Goal: Entertainment & Leisure: Consume media (video, audio)

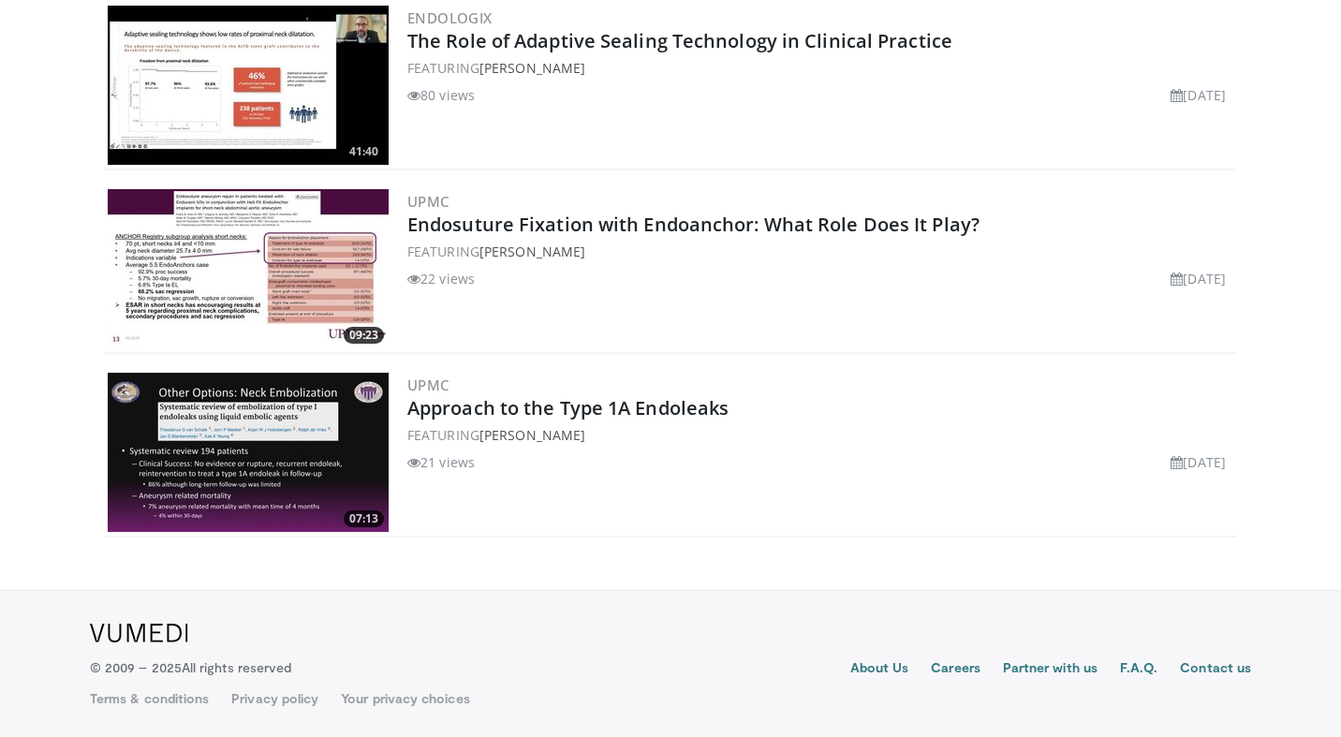
scroll to position [396, 0]
click at [265, 251] on img at bounding box center [248, 268] width 281 height 159
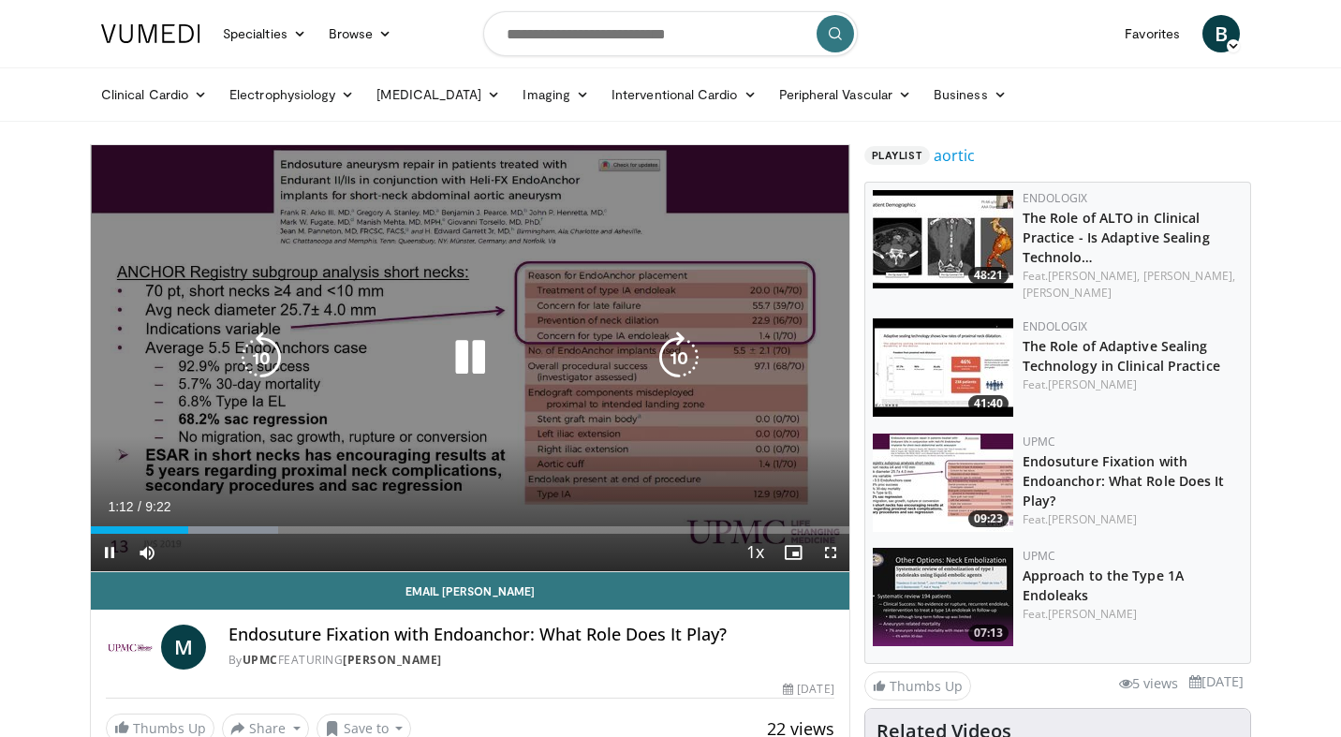
click at [473, 362] on icon "Video Player" at bounding box center [470, 357] width 52 height 52
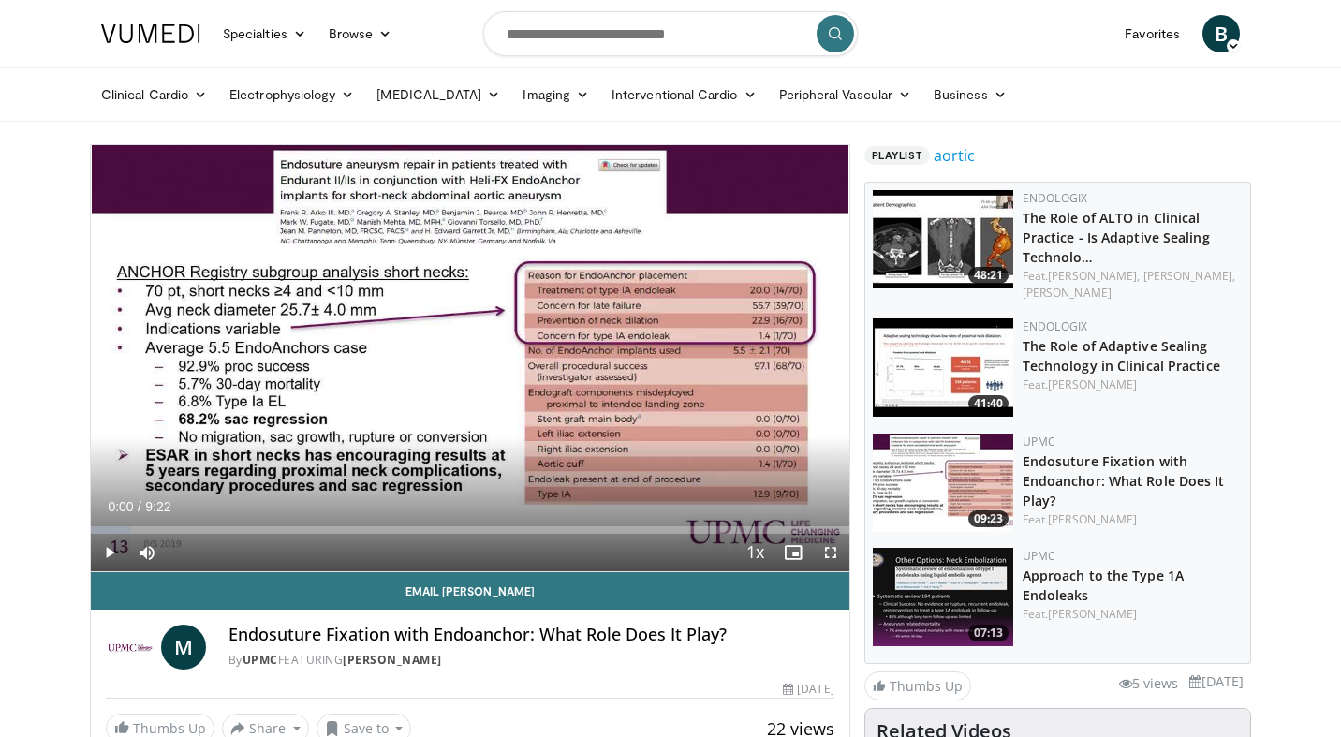
drag, startPoint x: 187, startPoint y: 525, endPoint x: 80, endPoint y: 526, distance: 107.7
click at [106, 552] on span "Video Player" at bounding box center [109, 552] width 37 height 37
click at [213, 552] on div "Volume Level" at bounding box center [191, 552] width 43 height 7
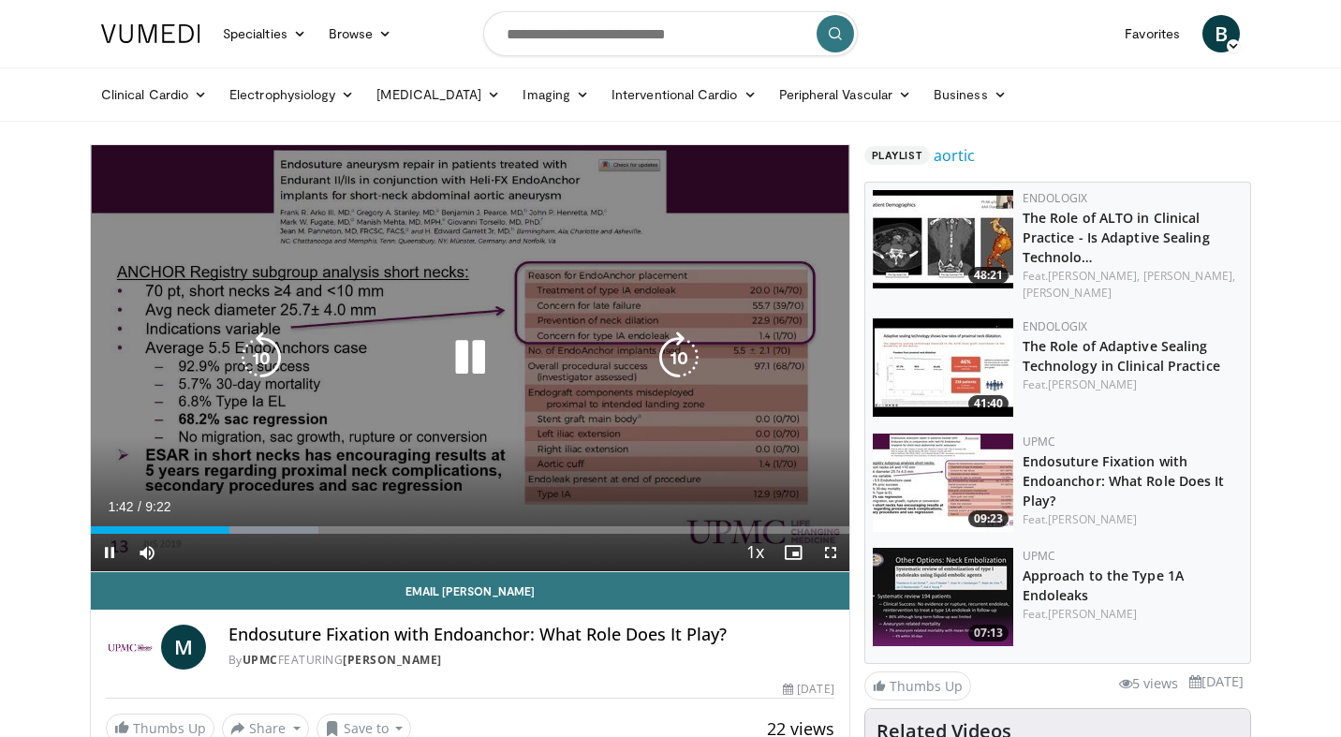
click at [480, 363] on icon "Video Player" at bounding box center [470, 357] width 52 height 52
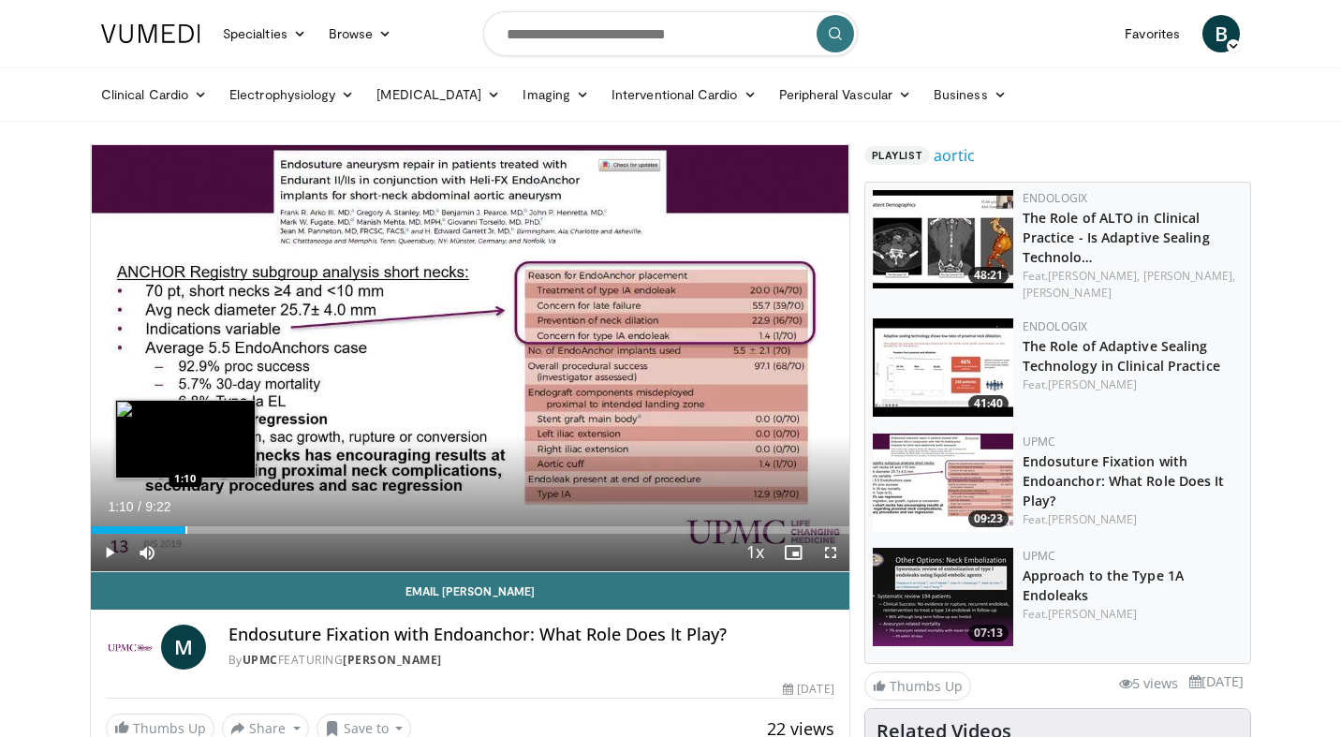
drag, startPoint x: 230, startPoint y: 532, endPoint x: 174, endPoint y: 523, distance: 56.8
click at [174, 523] on div "Loaded : 12.34% 1:10 1:10" at bounding box center [470, 525] width 758 height 18
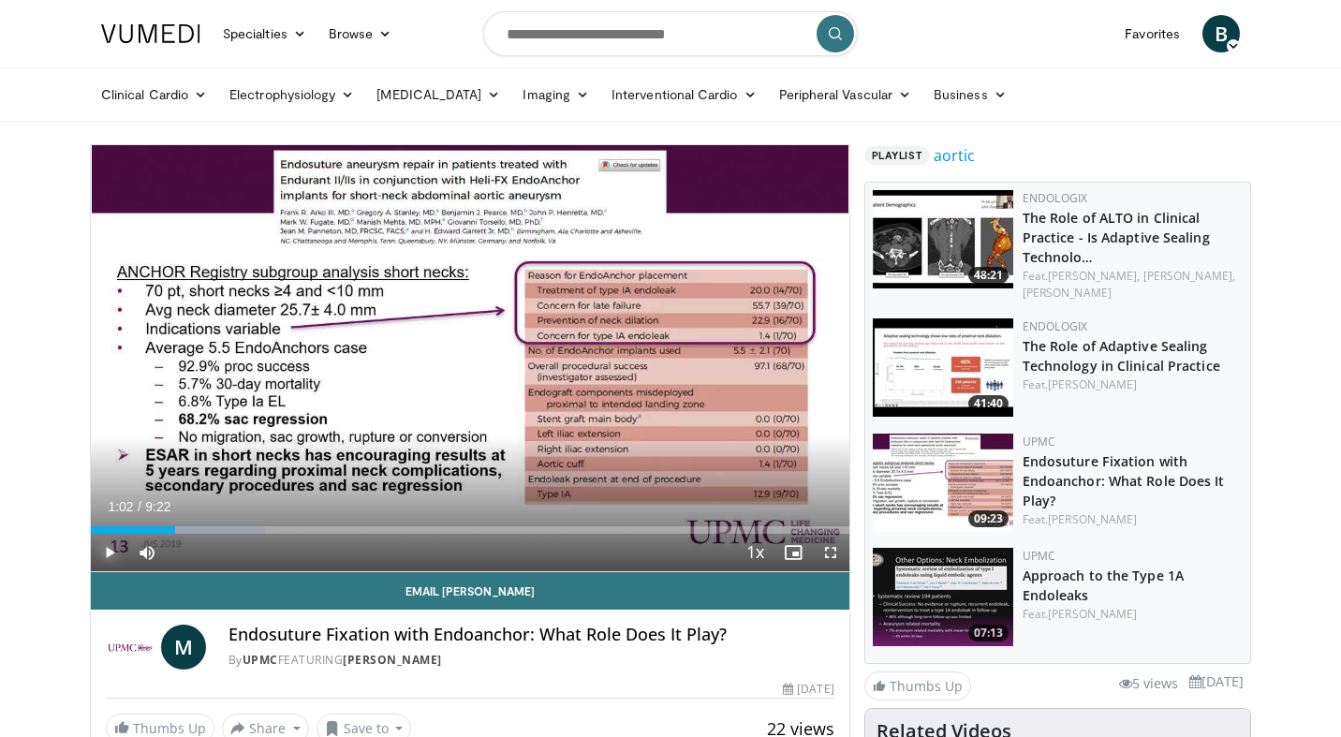
click at [108, 555] on span "Video Player" at bounding box center [109, 552] width 37 height 37
click at [107, 554] on span "Video Player" at bounding box center [109, 552] width 37 height 37
click at [714, 446] on div "10 seconds Tap to unmute" at bounding box center [470, 358] width 758 height 426
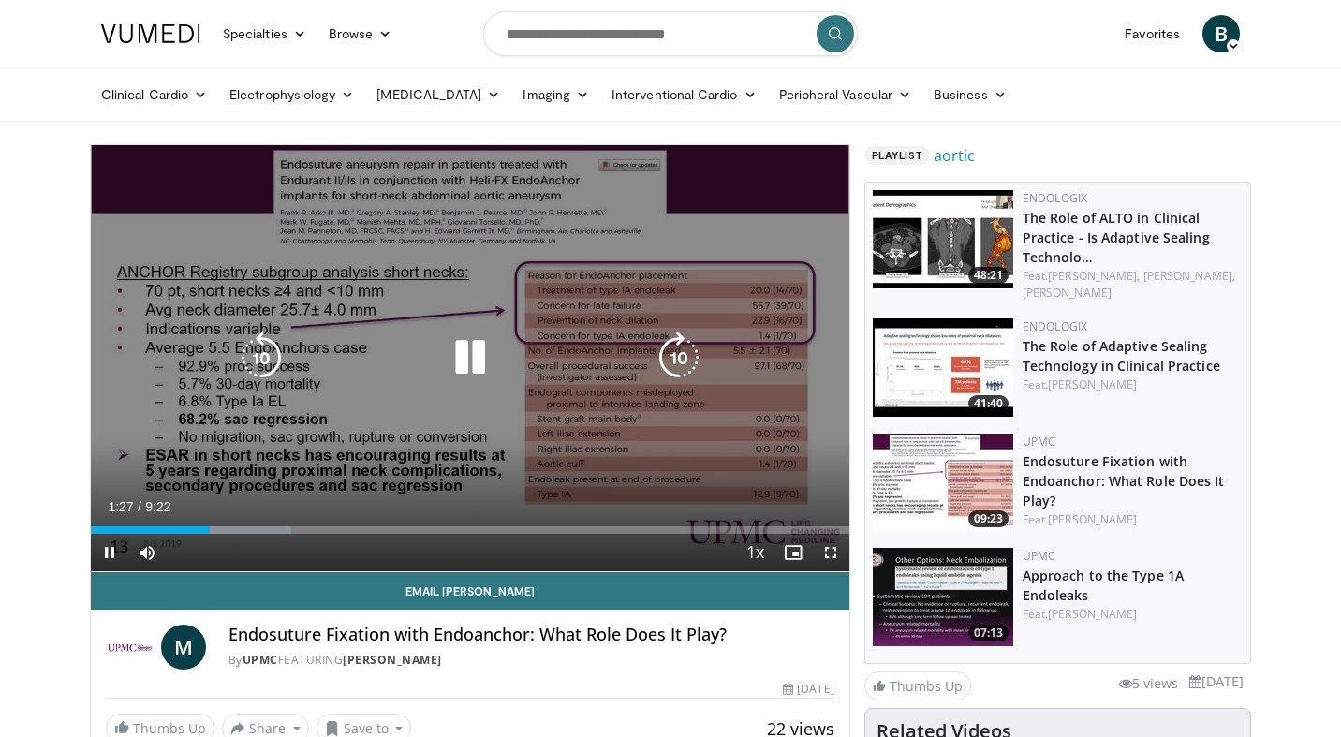
click at [480, 356] on icon "Video Player" at bounding box center [470, 357] width 52 height 52
